Goal: Navigation & Orientation: Find specific page/section

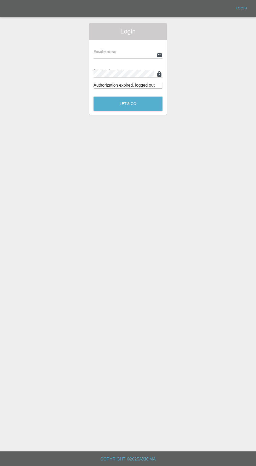
click at [105, 37] on div "Login" at bounding box center [128, 31] width 77 height 17
click at [102, 55] on input "text" at bounding box center [124, 55] width 61 height 8
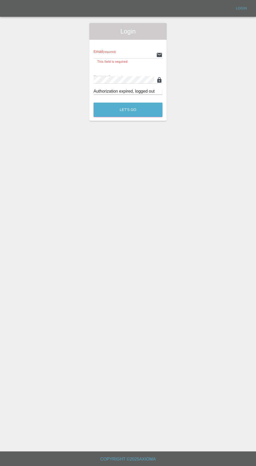
type input "[EMAIL_ADDRESS][DOMAIN_NAME]"
click at [94, 103] on button "Let's Go" at bounding box center [128, 110] width 69 height 14
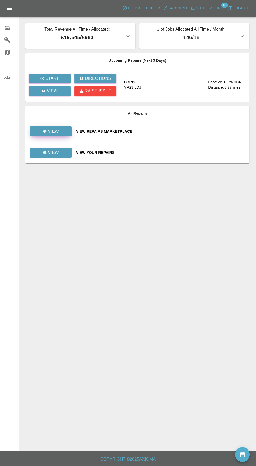
click at [53, 131] on p "View" at bounding box center [53, 131] width 11 height 6
click at [217, 7] on span "Notifications" at bounding box center [209, 8] width 27 height 6
